Goal: Task Accomplishment & Management: Manage account settings

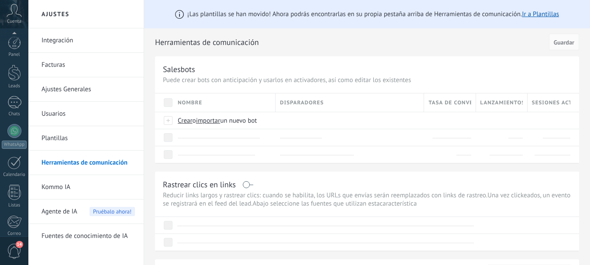
click at [52, 40] on link "Integración" at bounding box center [87, 40] width 93 height 24
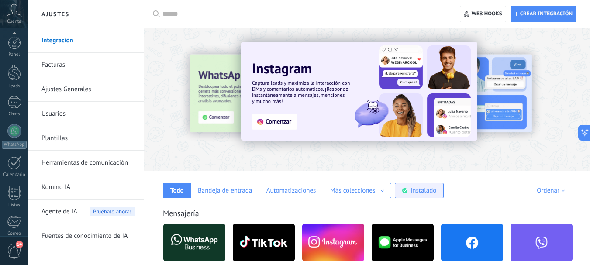
click at [424, 190] on div "Instalado" at bounding box center [424, 191] width 26 height 8
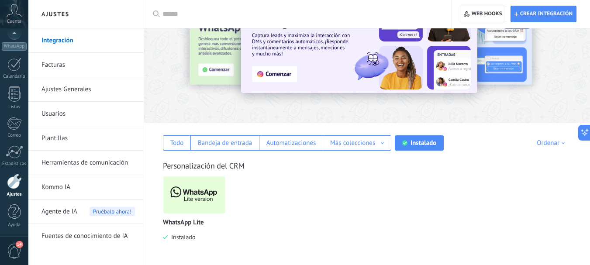
click at [183, 196] on img at bounding box center [194, 195] width 62 height 42
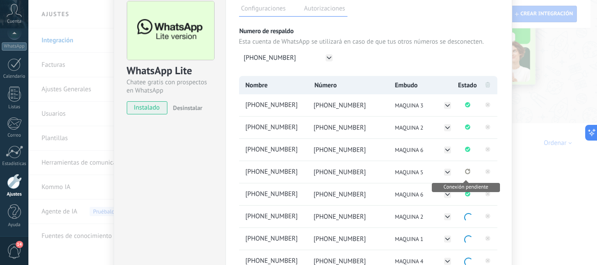
scroll to position [87, 0]
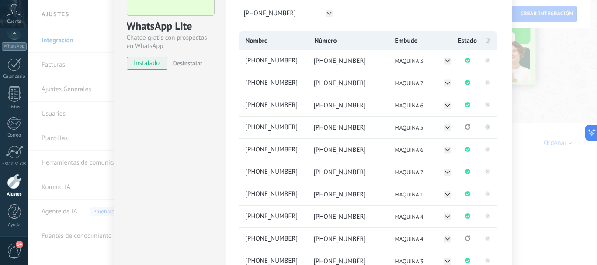
click at [486, 128] on rect at bounding box center [487, 126] width 5 height 5
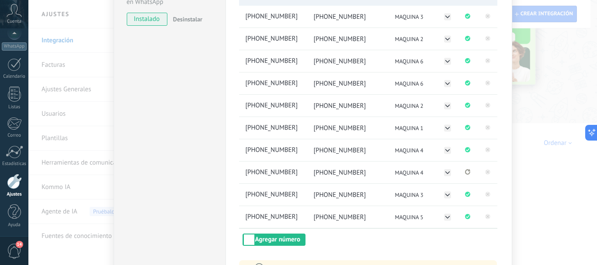
scroll to position [175, 0]
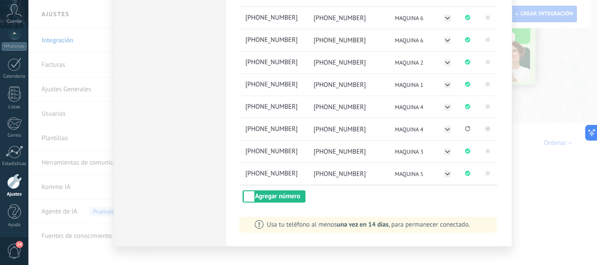
click at [487, 128] on rect at bounding box center [487, 128] width 5 height 5
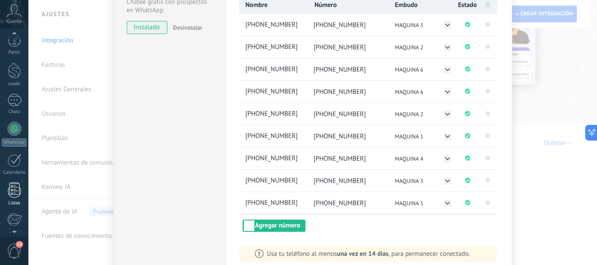
scroll to position [0, 0]
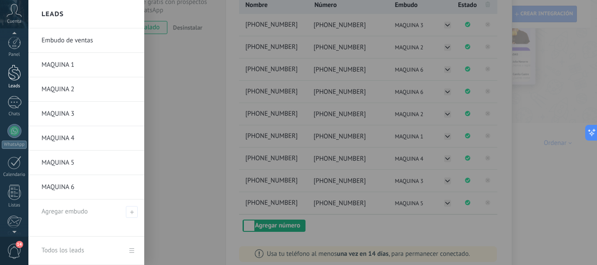
click at [19, 71] on div at bounding box center [14, 73] width 13 height 16
